Goal: Check status: Check status

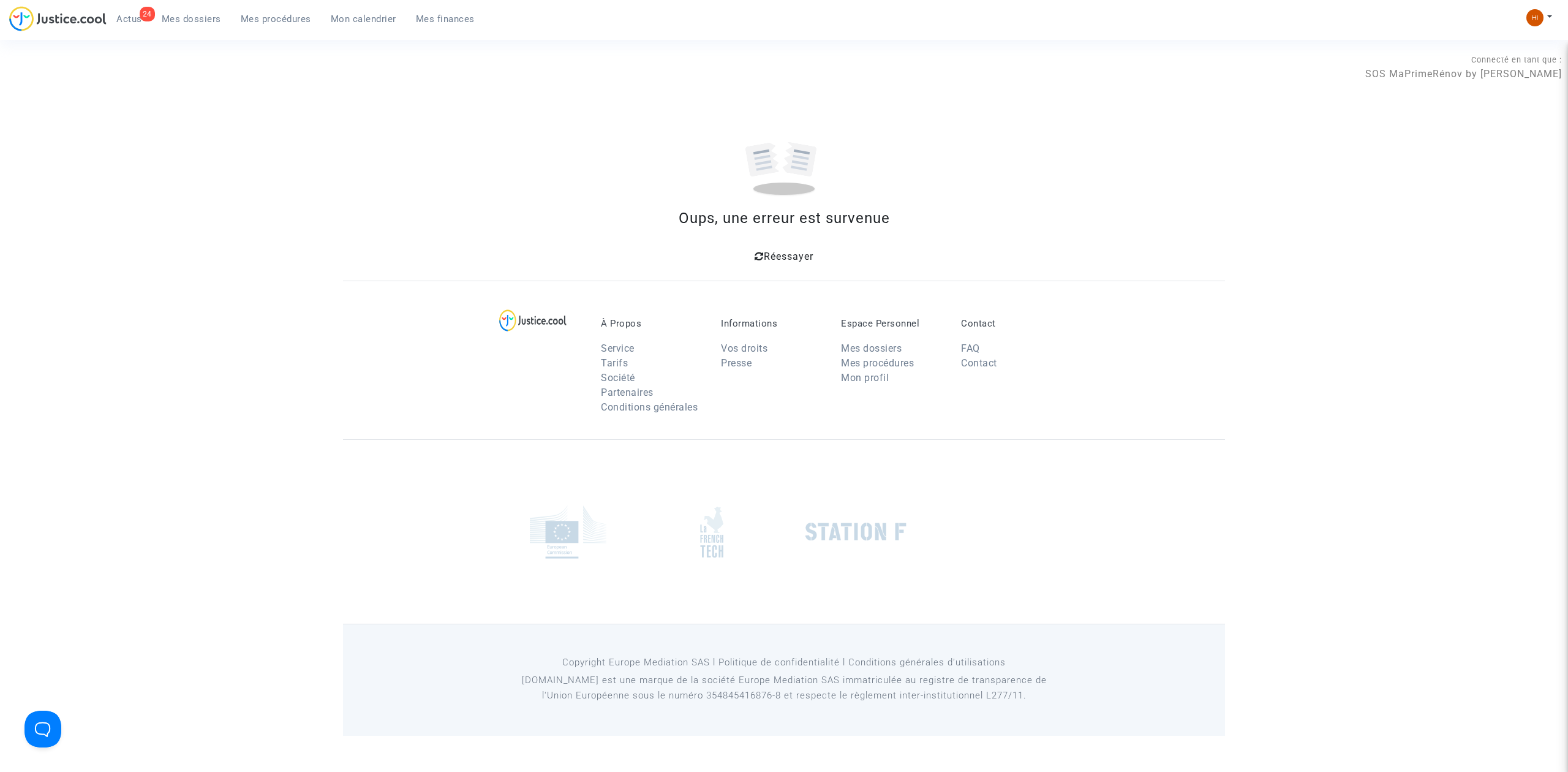
click at [263, 18] on span "Mes procédures" at bounding box center [276, 19] width 70 height 11
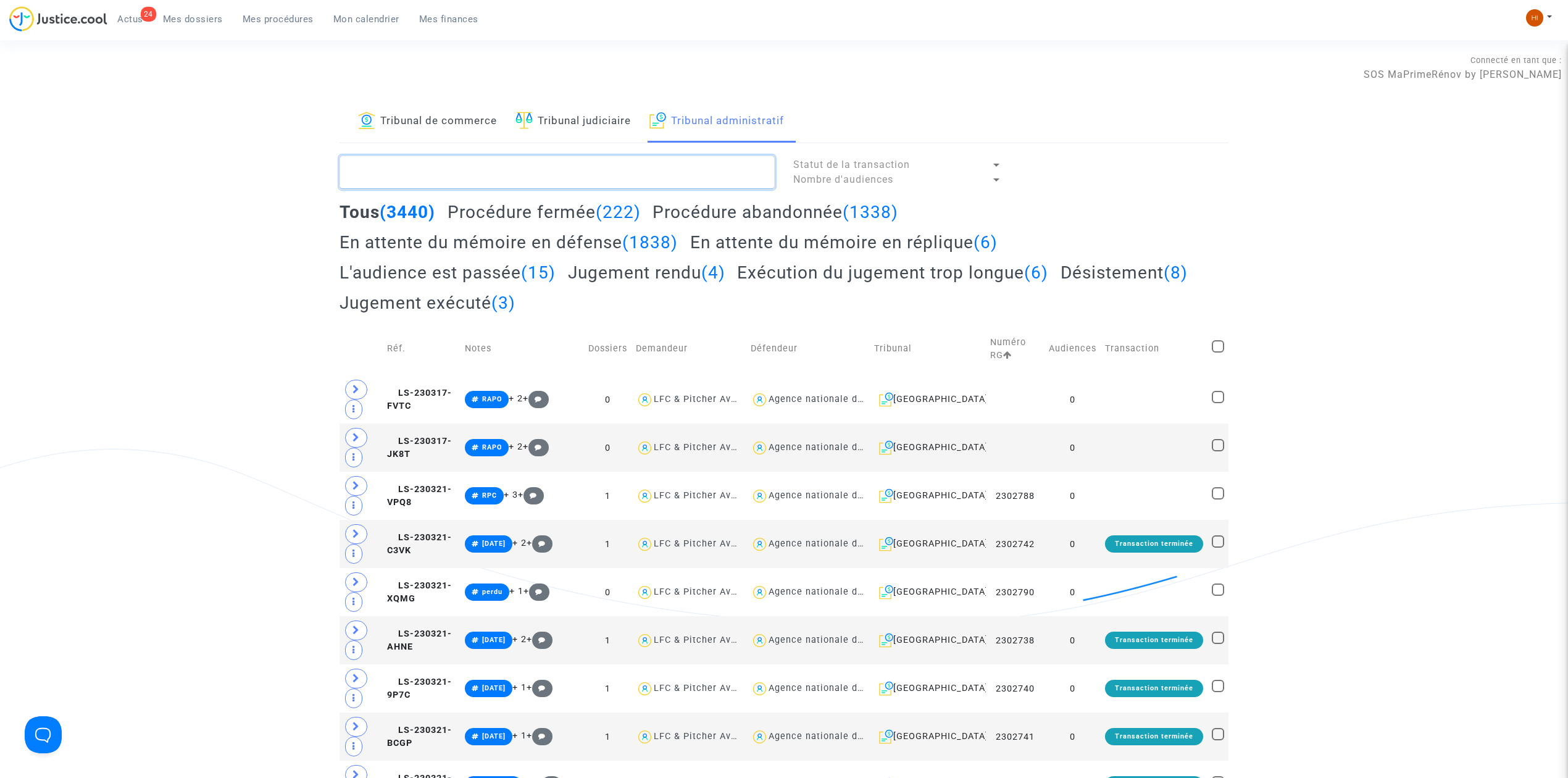
click at [571, 166] on textarea at bounding box center [557, 172] width 435 height 34
click at [533, 166] on textarea at bounding box center [557, 172] width 435 height 34
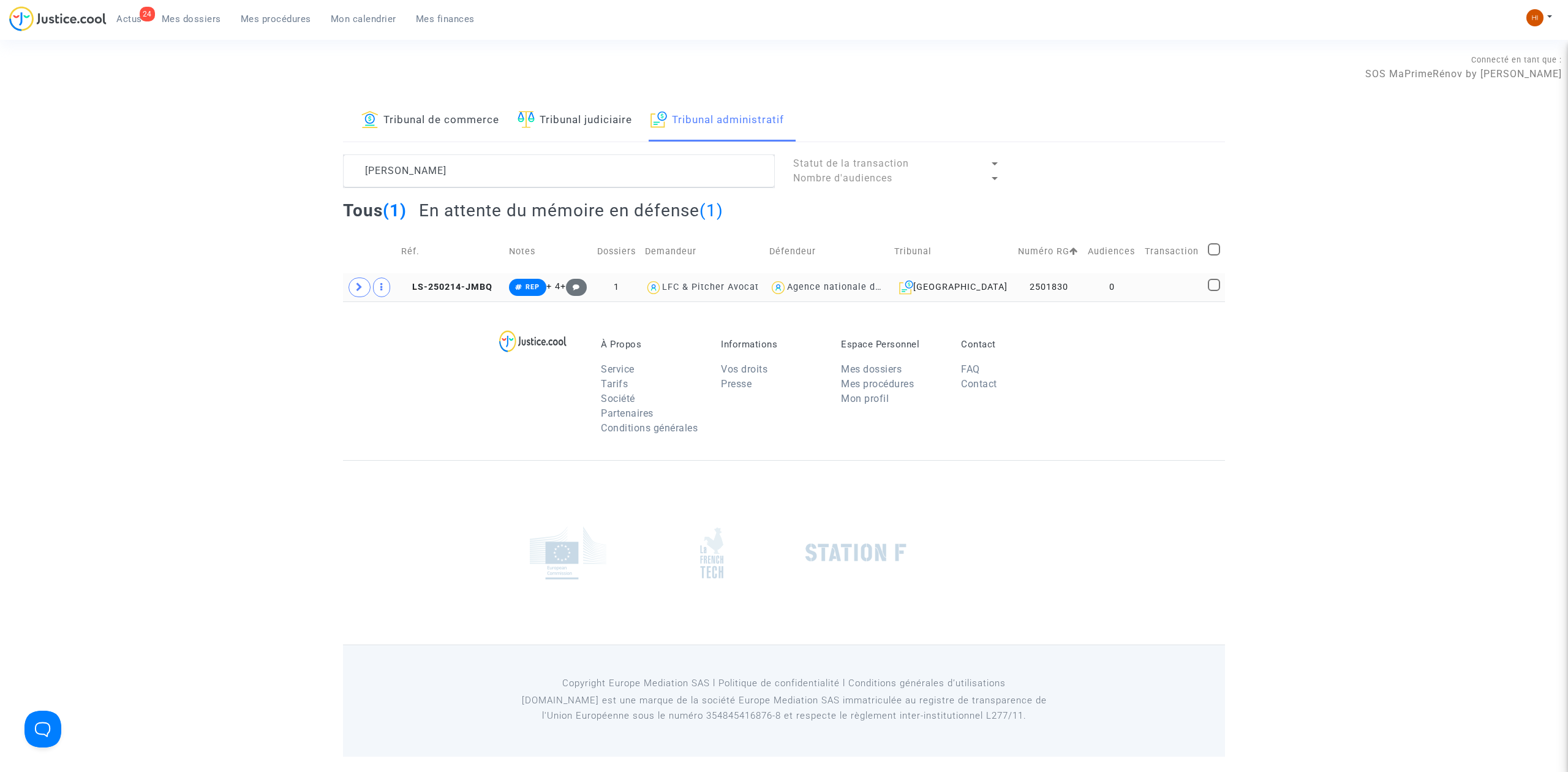
click at [348, 287] on td at bounding box center [370, 287] width 54 height 28
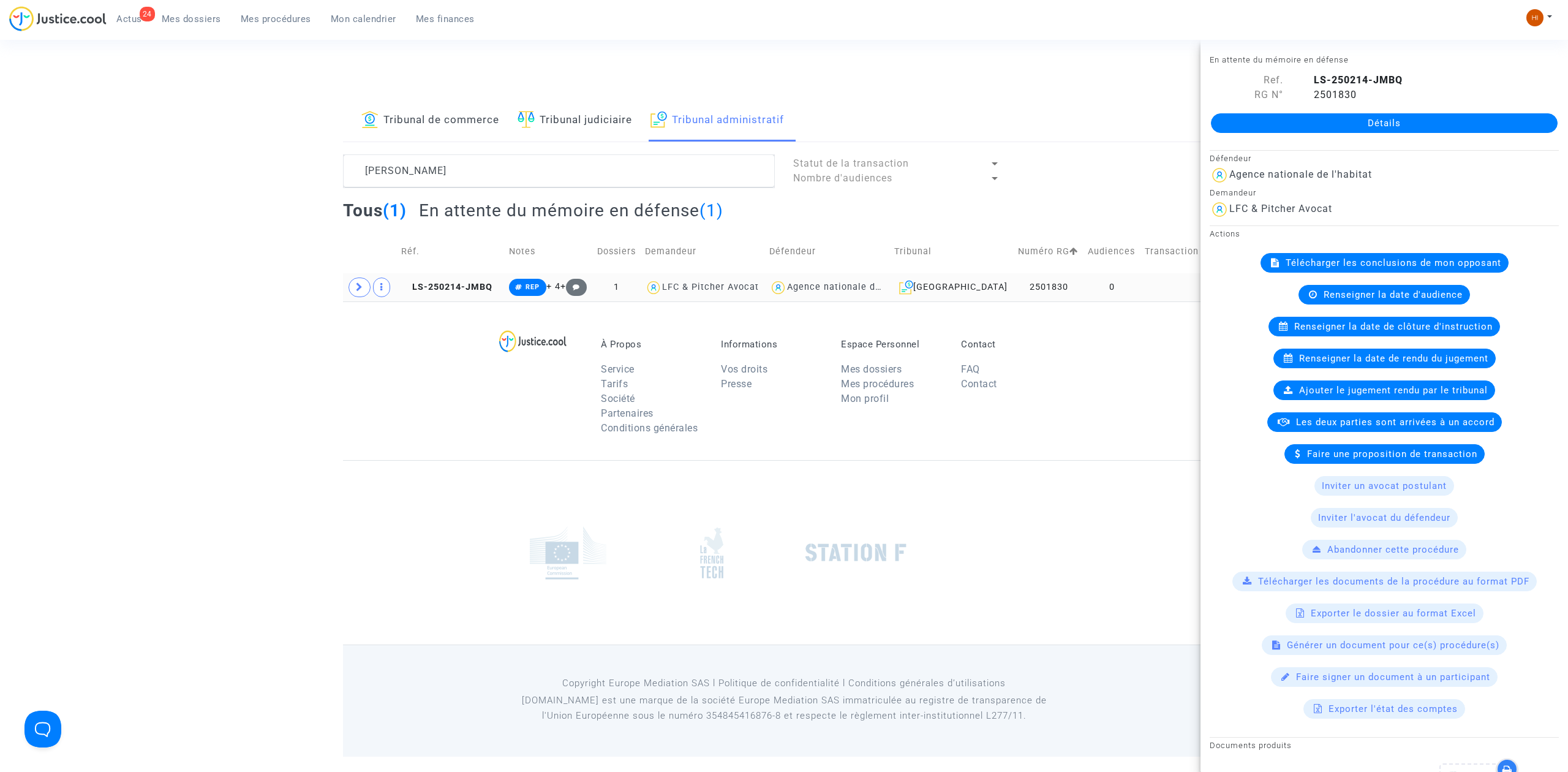
click at [345, 283] on td at bounding box center [370, 287] width 54 height 28
click at [355, 296] on span at bounding box center [359, 287] width 22 height 20
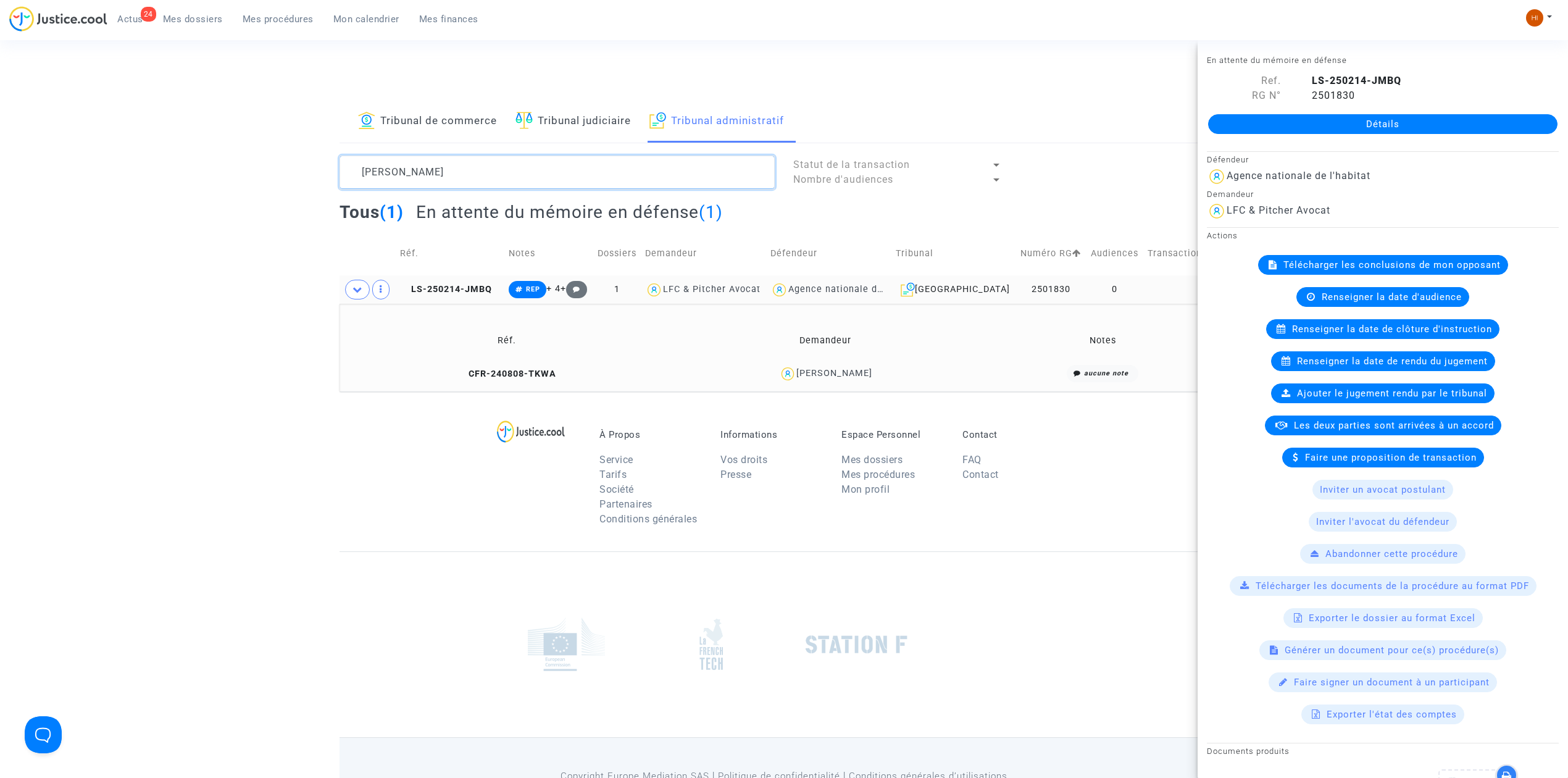
click at [525, 167] on textarea at bounding box center [557, 172] width 435 height 34
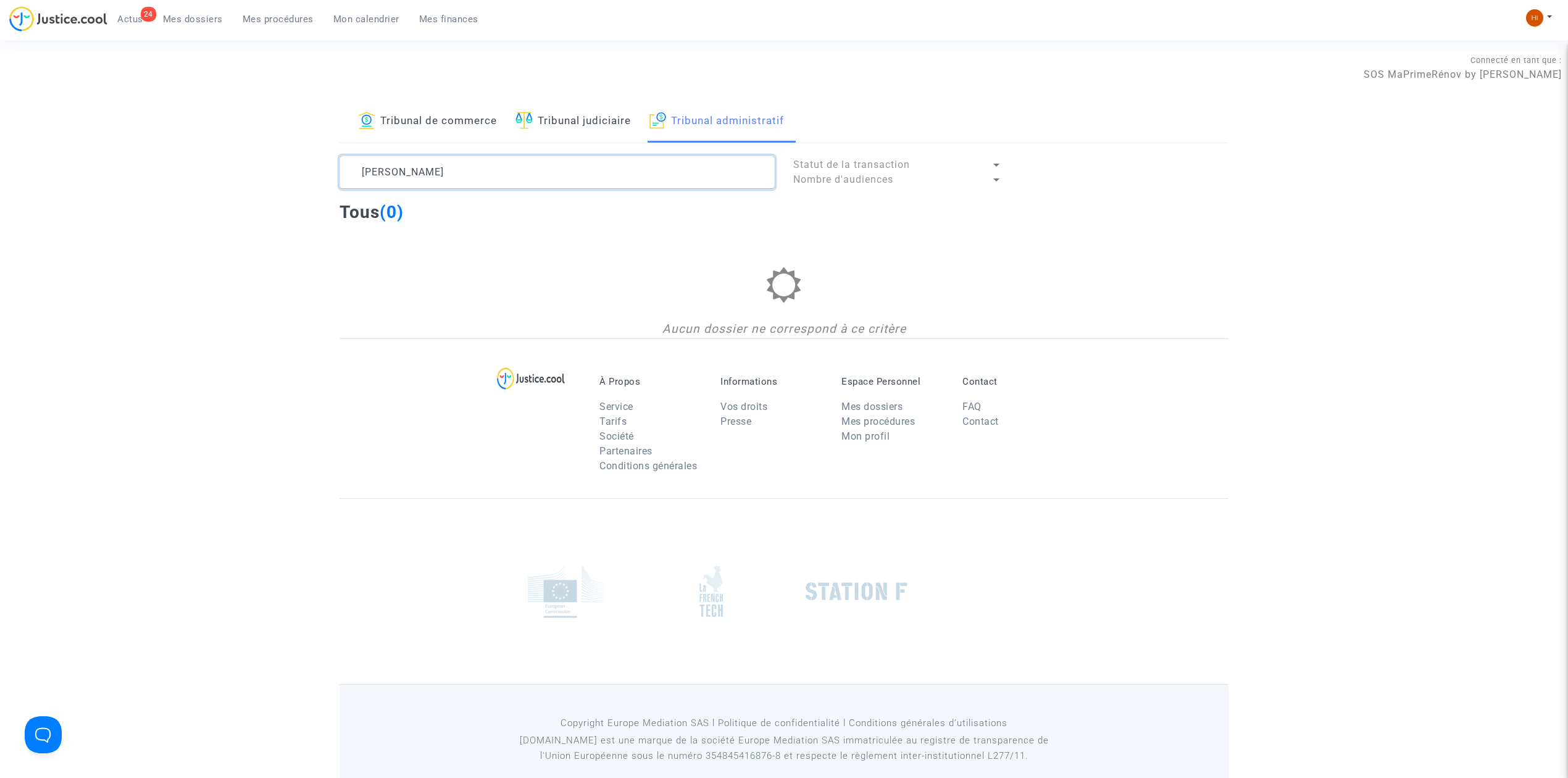
type textarea "[PERSON_NAME]"
click at [220, 23] on span "Mes dossiers" at bounding box center [193, 19] width 60 height 11
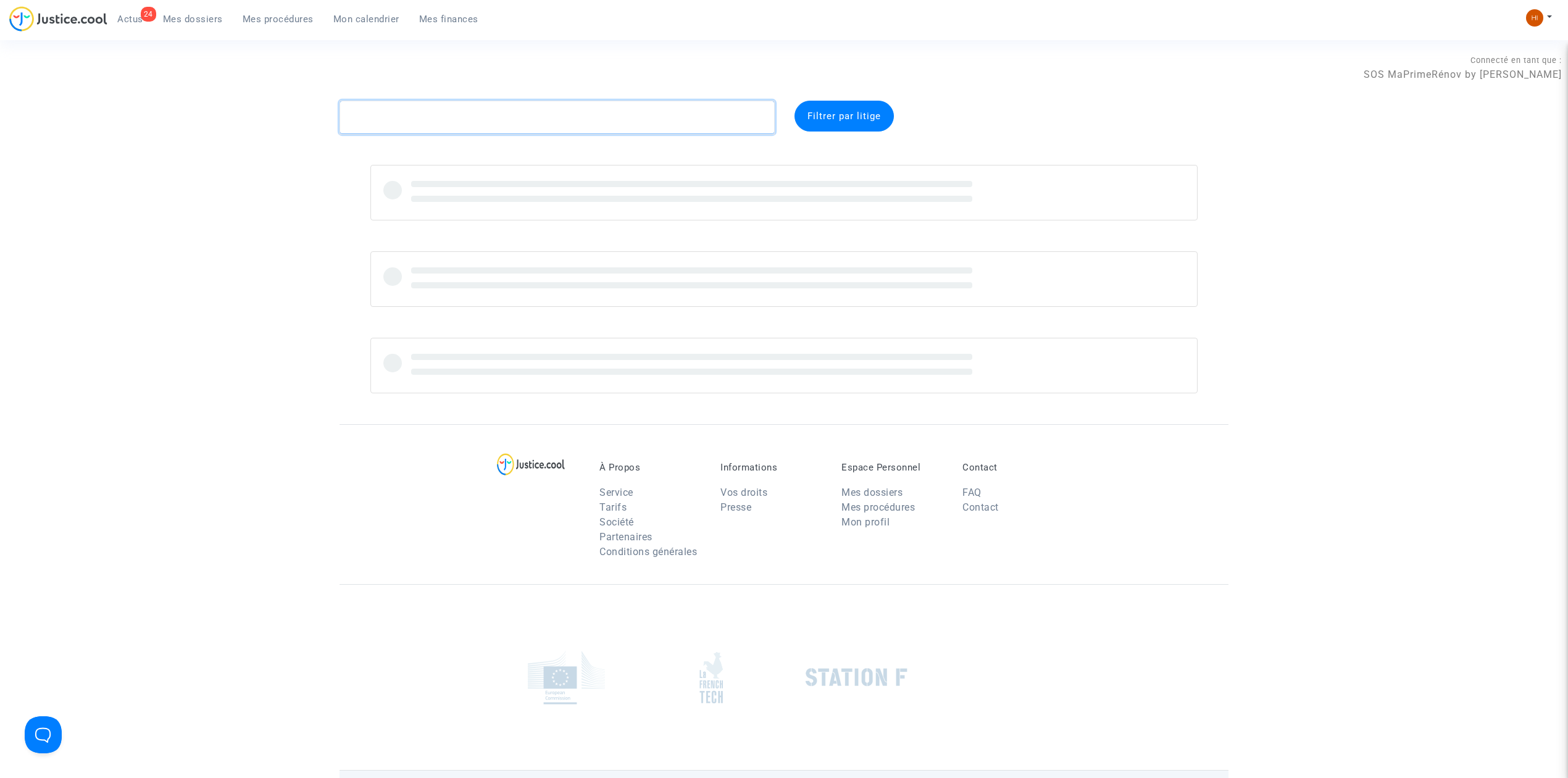
click at [403, 120] on textarea at bounding box center [557, 117] width 435 height 34
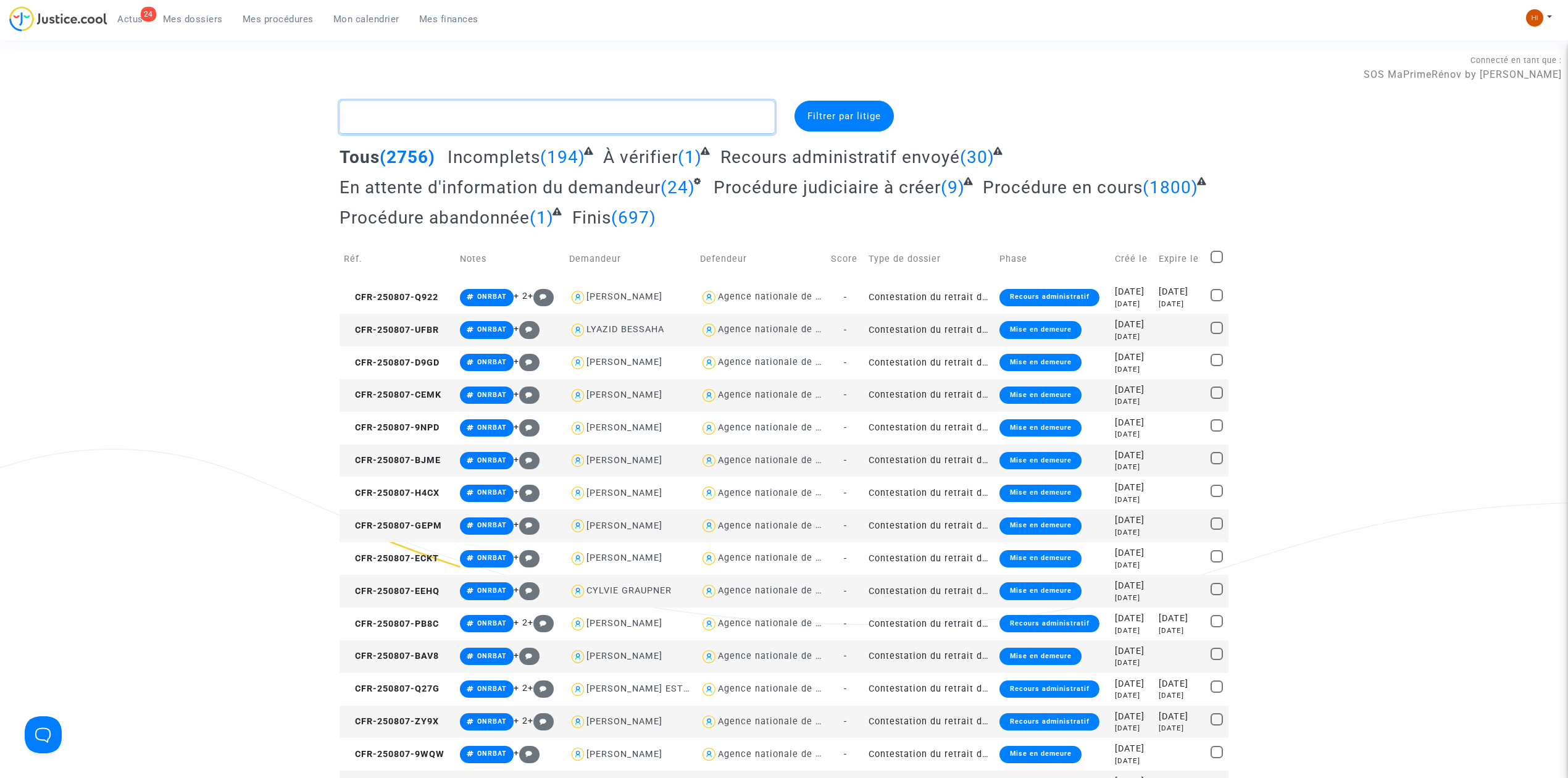
type textarea "V"
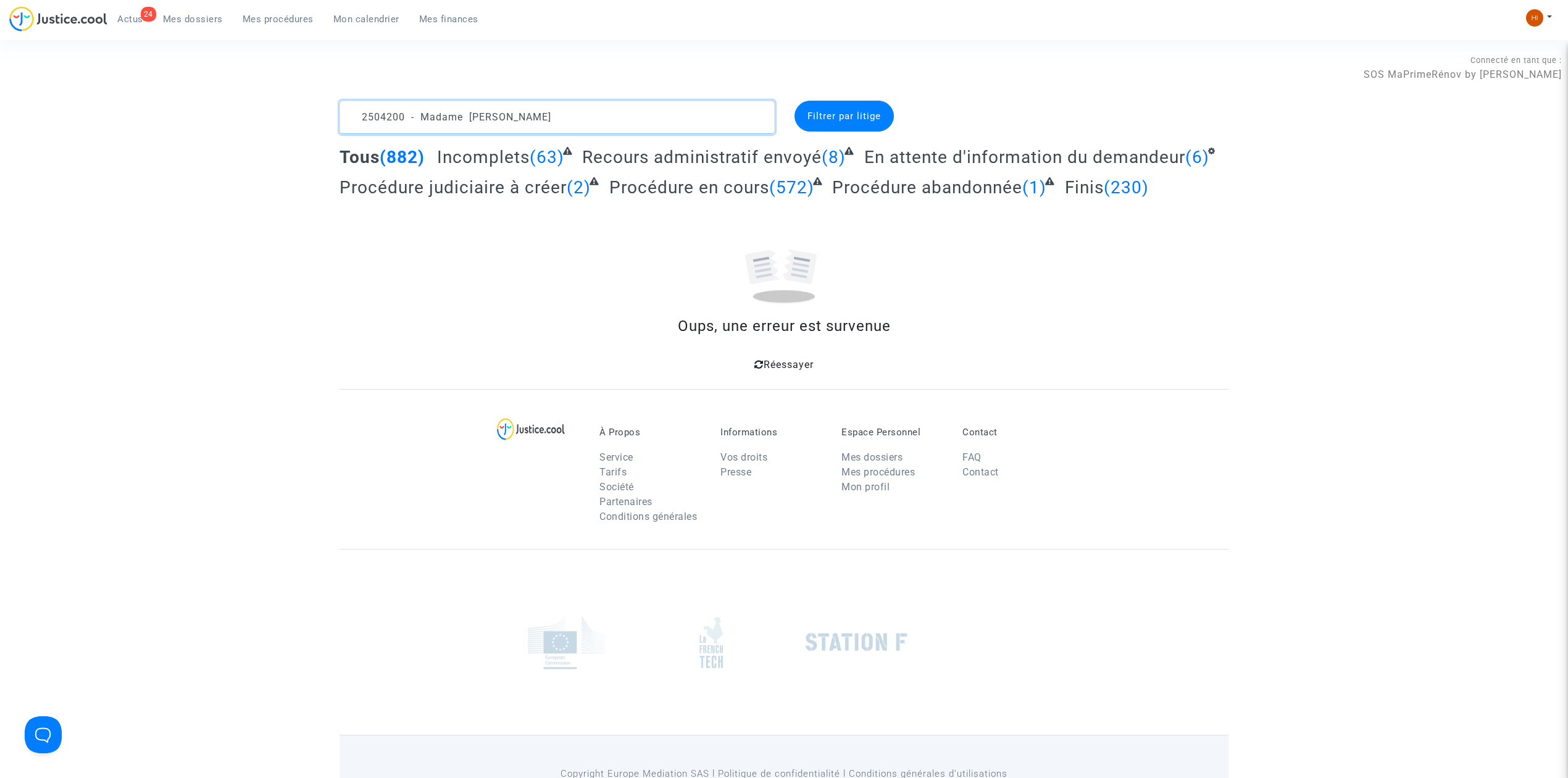
drag, startPoint x: 655, startPoint y: 112, endPoint x: 191, endPoint y: 95, distance: 464.3
click at [191, 95] on section "Connecté en tant que : SOS MaPrimeRénov by Pitcher Avocat 2504200 - Madame [PER…" at bounding box center [784, 423] width 1568 height 847
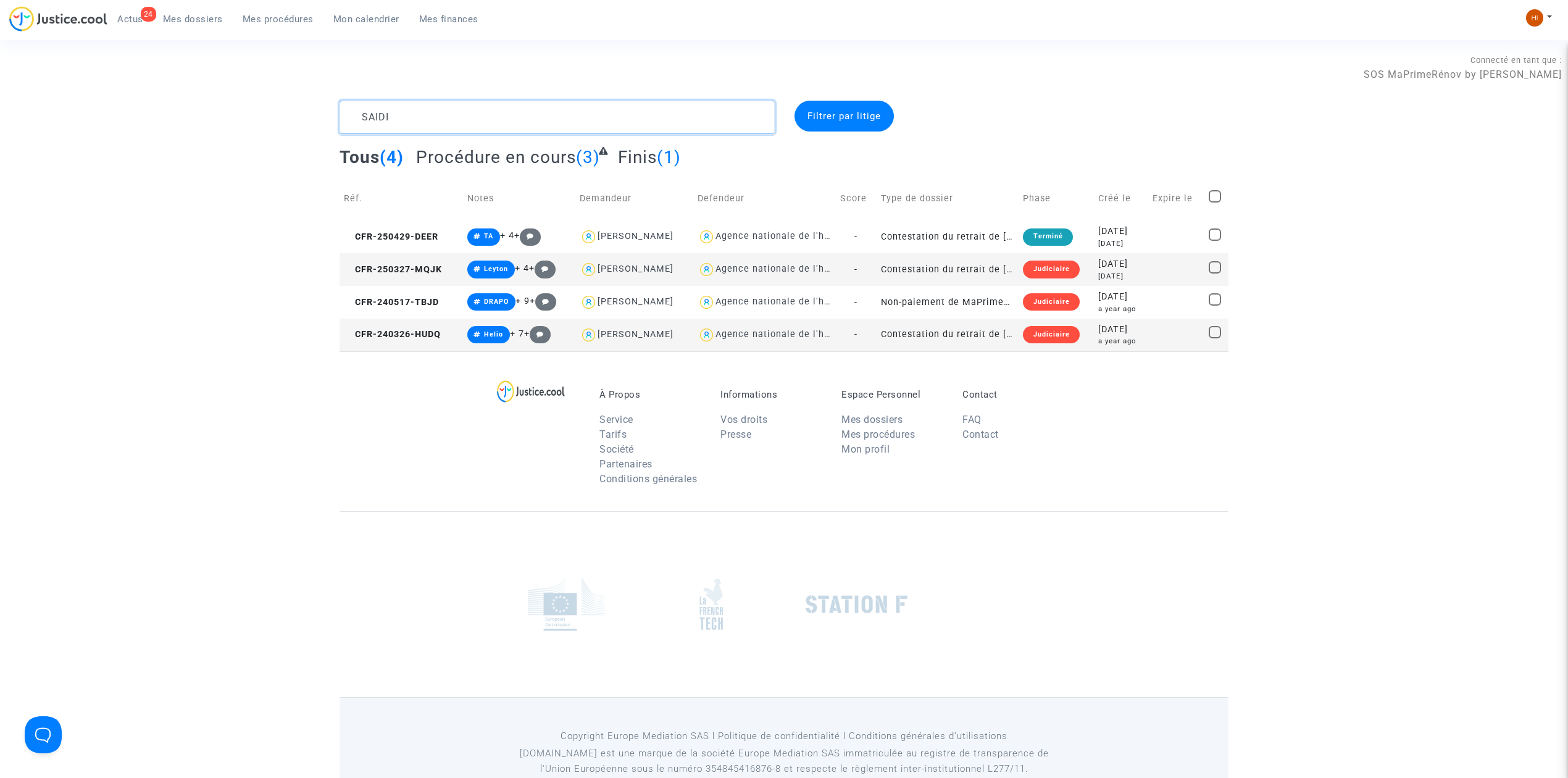
type textarea "SAIDI"
